Goal: Navigation & Orientation: Find specific page/section

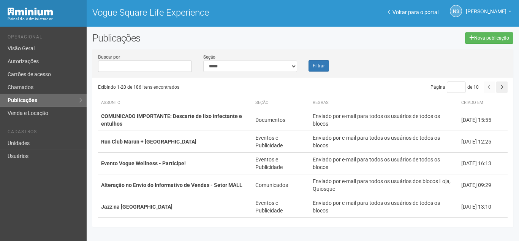
drag, startPoint x: 65, startPoint y: 136, endPoint x: 62, endPoint y: 140, distance: 5.0
click at [65, 136] on li "Cadastros" at bounding box center [44, 133] width 73 height 8
click at [62, 142] on link "Unidades" at bounding box center [43, 143] width 87 height 13
